Goal: Check status: Check status

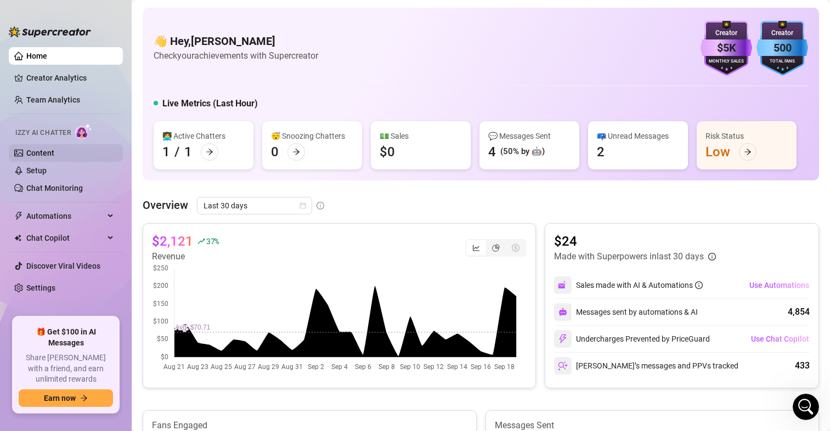
click at [49, 149] on link "Content" at bounding box center [40, 153] width 28 height 9
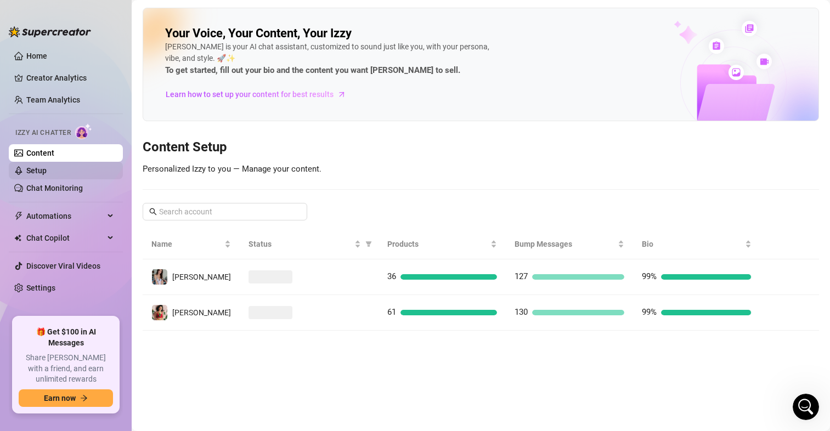
click at [40, 166] on link "Setup" at bounding box center [36, 170] width 20 height 9
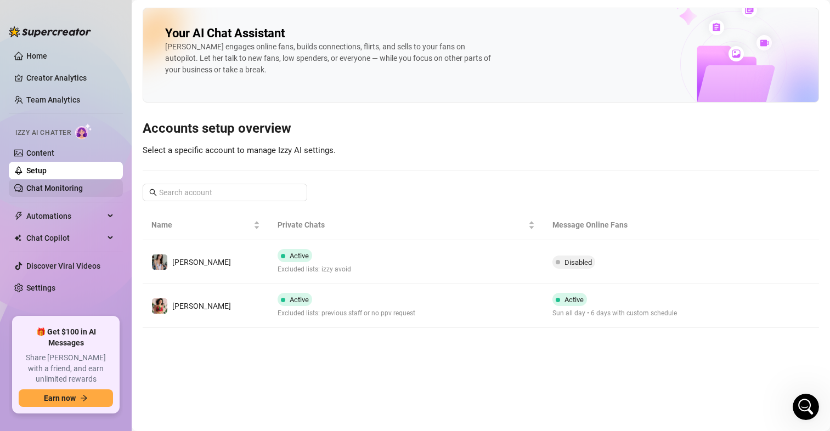
click at [56, 191] on link "Chat Monitoring" at bounding box center [54, 188] width 57 height 9
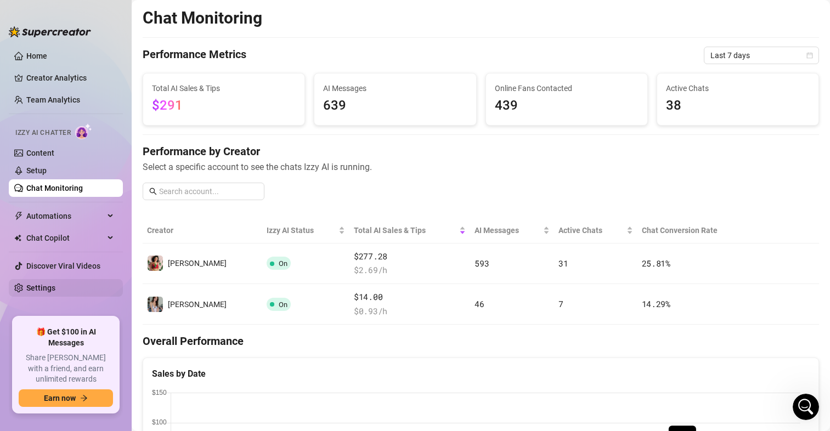
click at [46, 292] on link "Settings" at bounding box center [40, 288] width 29 height 9
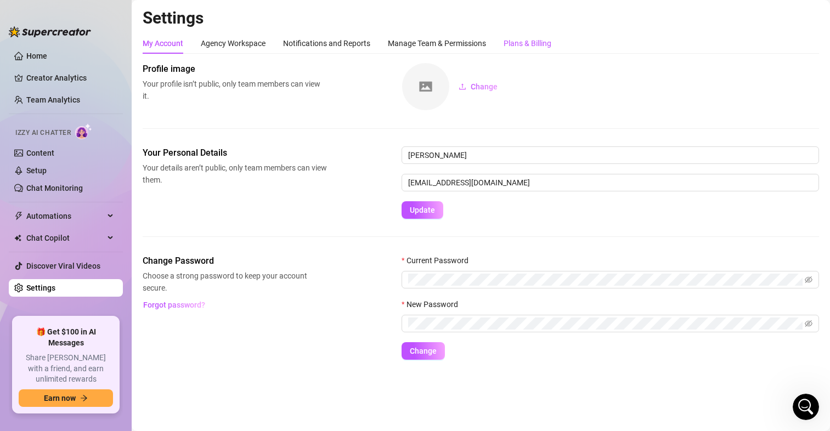
click at [550, 42] on div "Plans & Billing" at bounding box center [528, 43] width 48 height 12
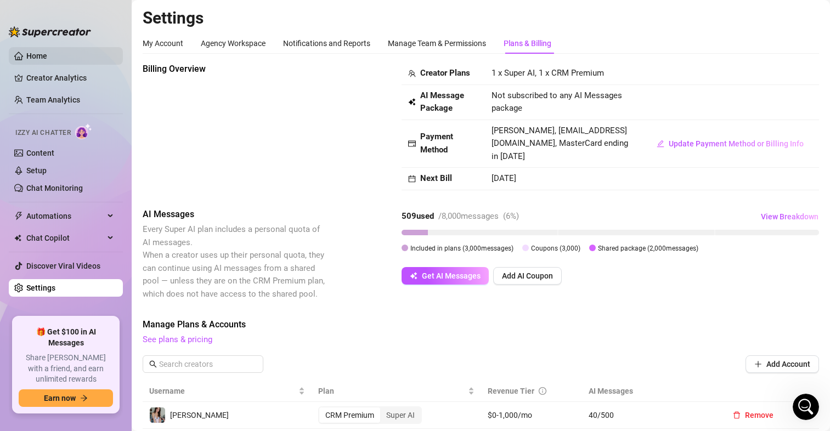
click at [41, 54] on link "Home" at bounding box center [36, 56] width 21 height 9
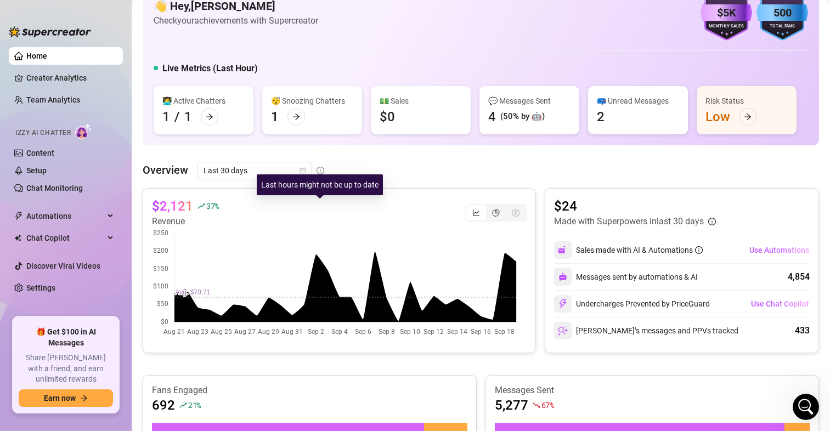
scroll to position [55, 0]
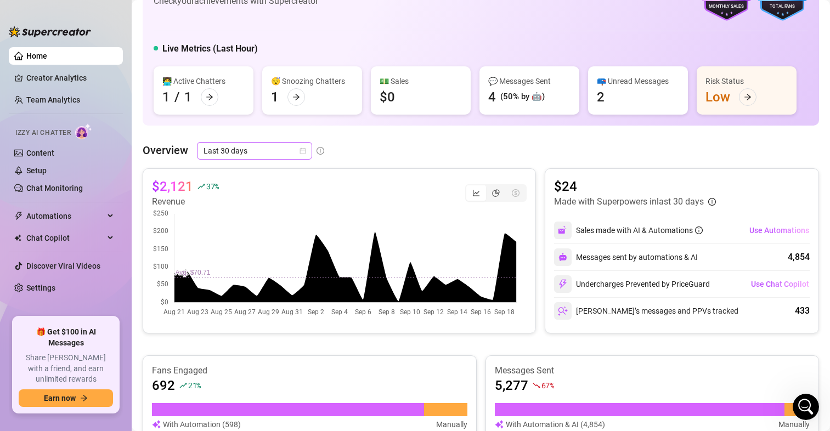
click at [300, 150] on icon "calendar" at bounding box center [303, 151] width 6 height 6
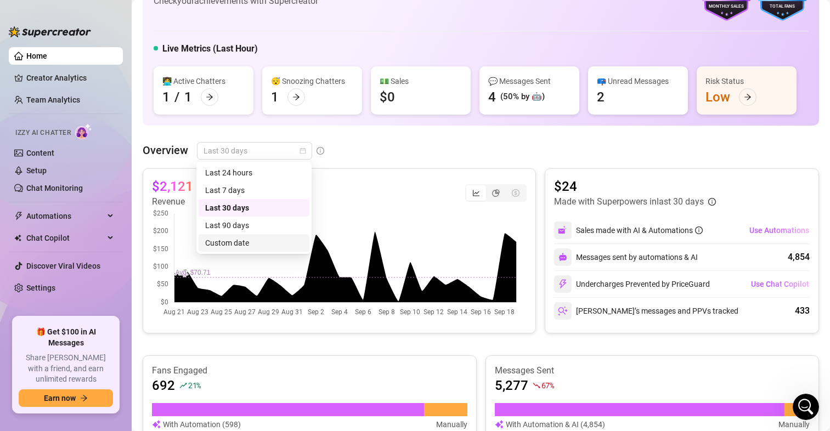
click at [241, 237] on div "Custom date" at bounding box center [254, 243] width 98 height 12
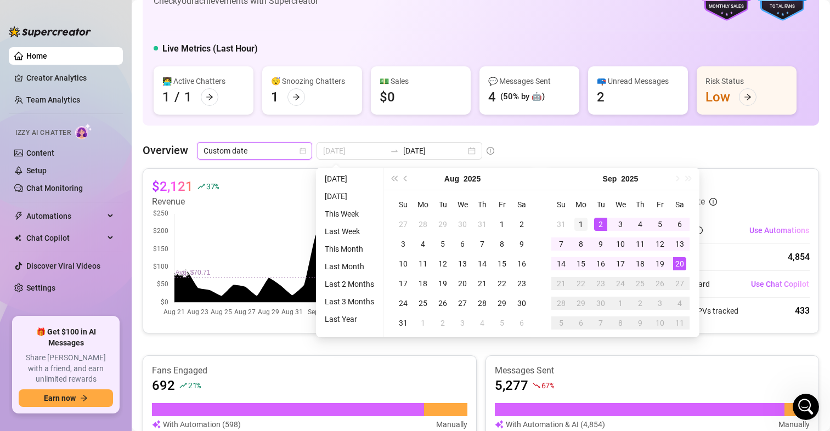
type input "[DATE]"
click at [574, 226] on div "1" at bounding box center [580, 224] width 13 height 13
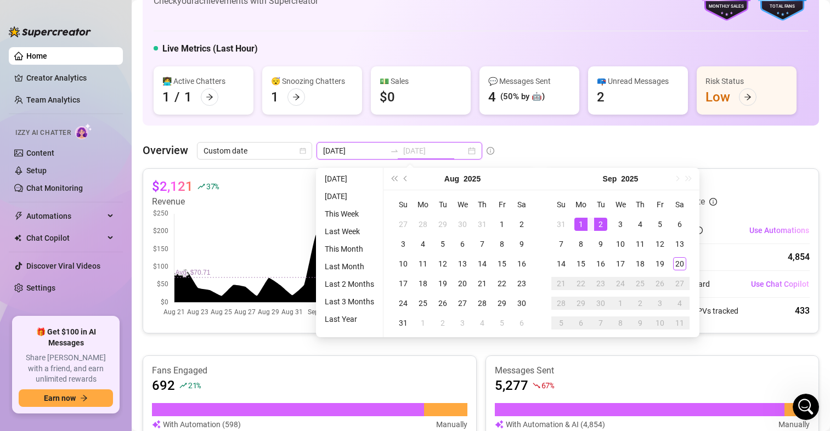
type input "[DATE]"
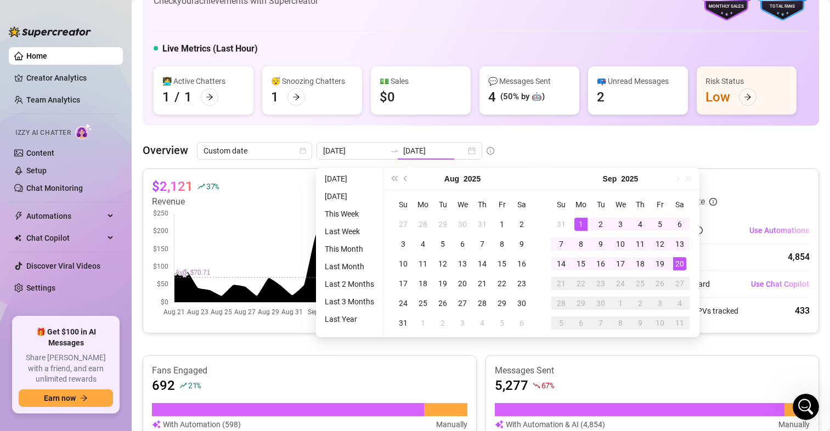
click at [734, 151] on div "Overview Custom date [DATE] [DATE]" at bounding box center [481, 151] width 677 height 18
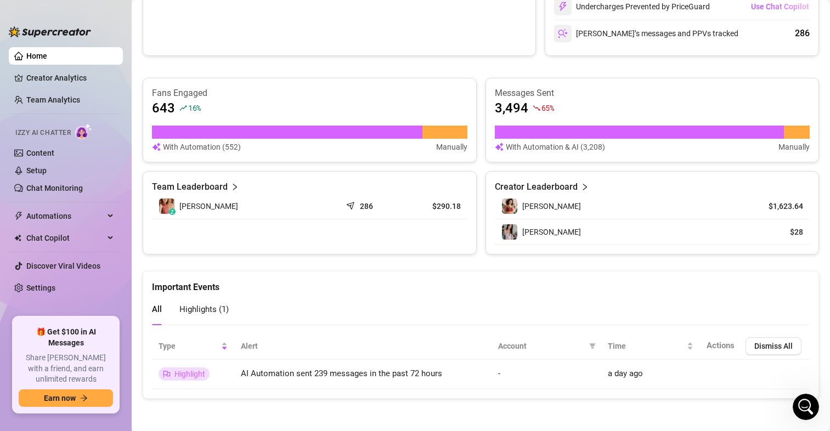
scroll to position [333, 0]
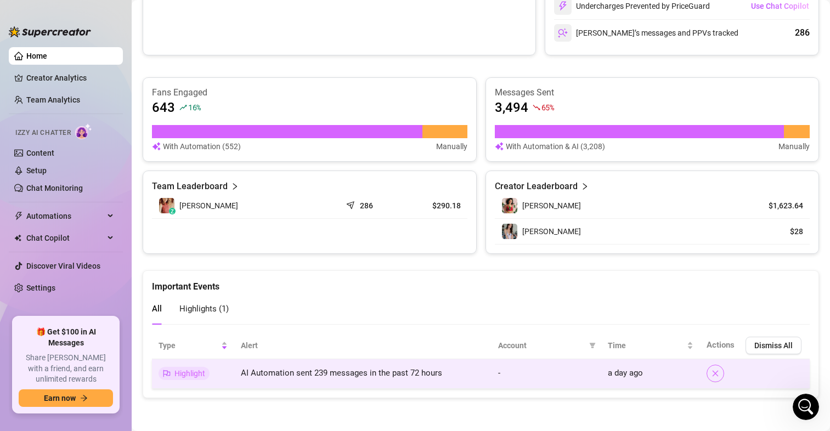
click at [712, 376] on icon "close" at bounding box center [716, 374] width 8 height 8
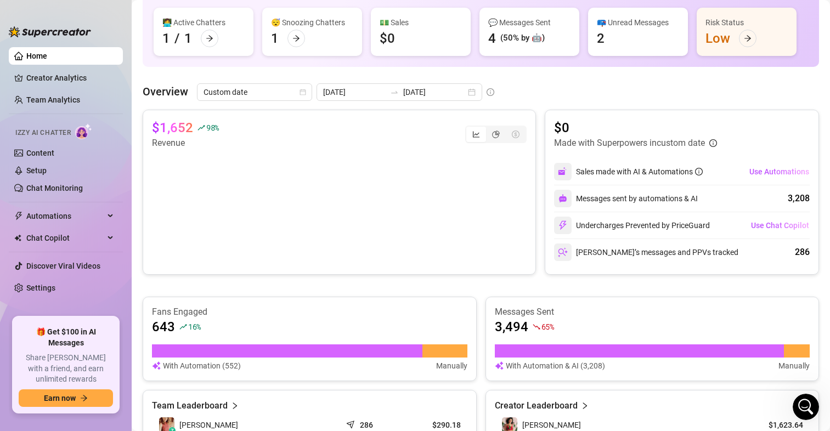
scroll to position [0, 0]
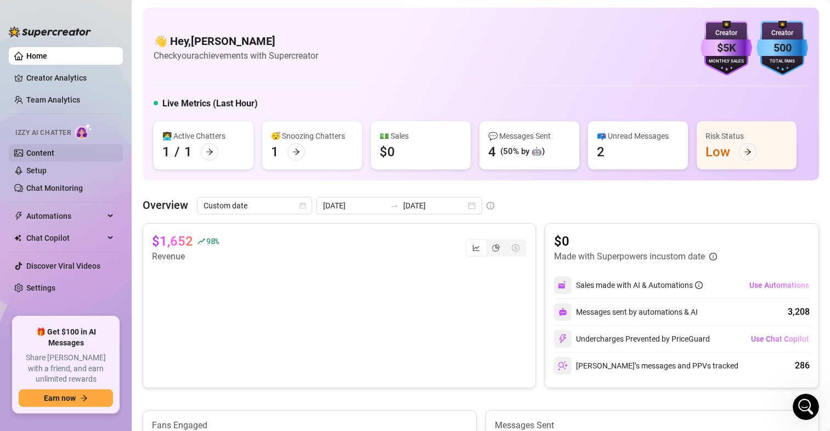
click at [40, 157] on link "Content" at bounding box center [40, 153] width 28 height 9
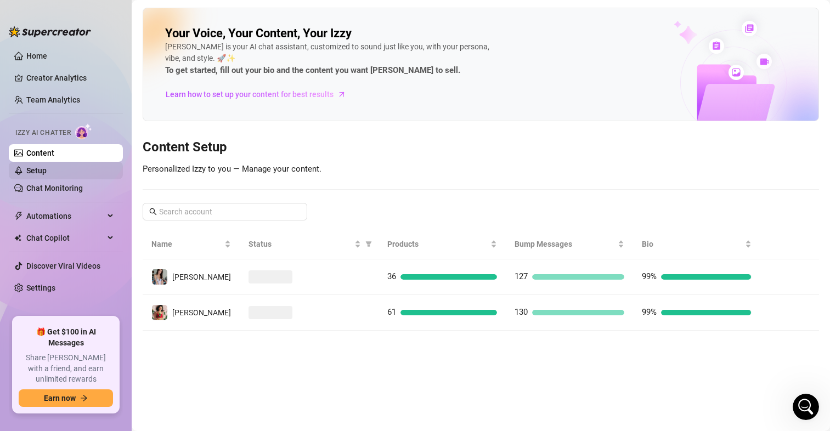
click at [47, 175] on link "Setup" at bounding box center [36, 170] width 20 height 9
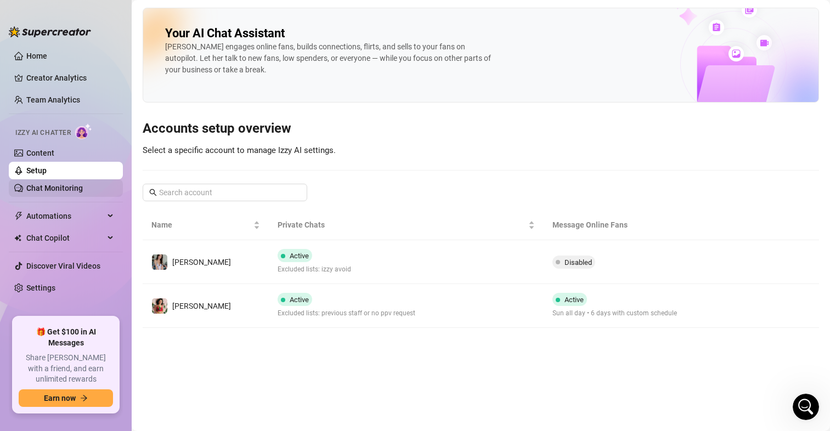
click at [71, 193] on link "Chat Monitoring" at bounding box center [54, 188] width 57 height 9
